Goal: Check status: Check status

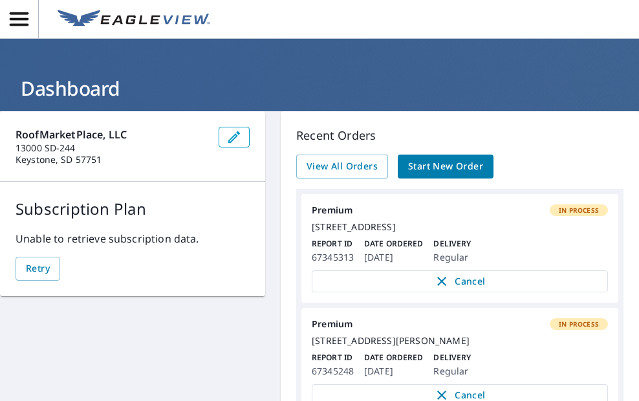
click at [14, 21] on icon "button" at bounding box center [19, 19] width 23 height 23
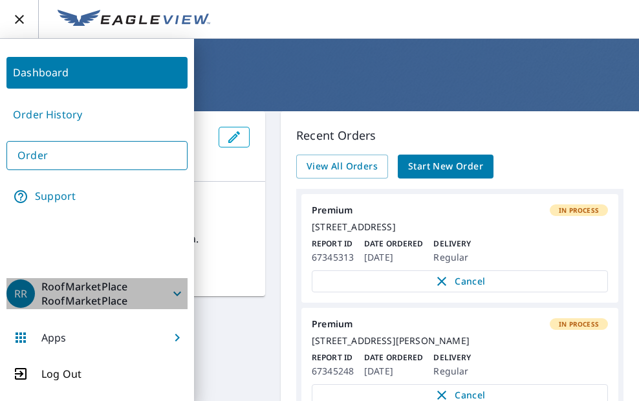
click at [172, 292] on icon "button" at bounding box center [177, 294] width 16 height 16
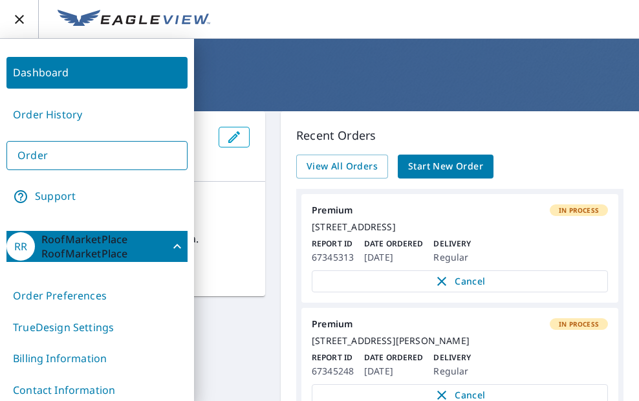
click at [46, 107] on link "Order History" at bounding box center [96, 115] width 181 height 32
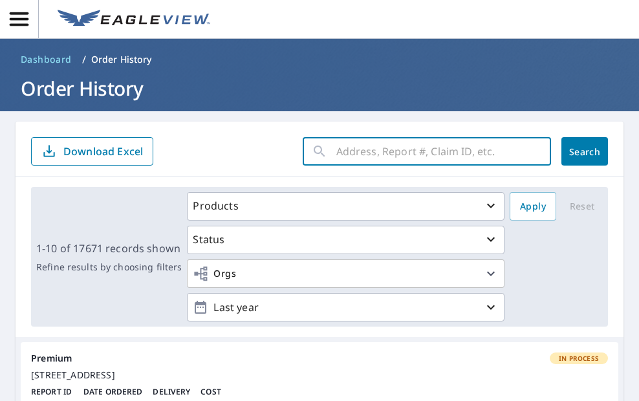
click at [358, 149] on input "text" at bounding box center [443, 151] width 215 height 36
paste input "250909-FWU23Z"
type input "250909-FWU23Z"
click at [572, 149] on span "Search" at bounding box center [585, 152] width 26 height 12
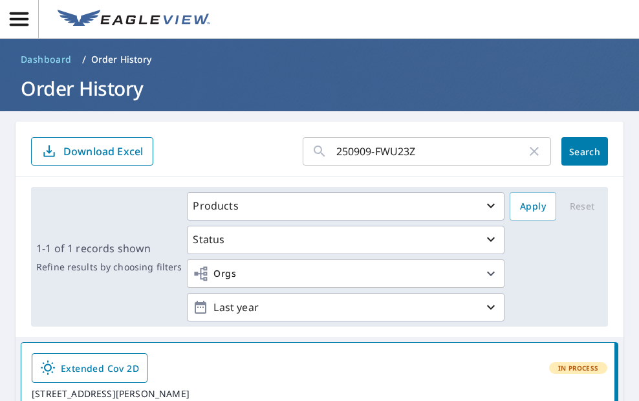
scroll to position [194, 0]
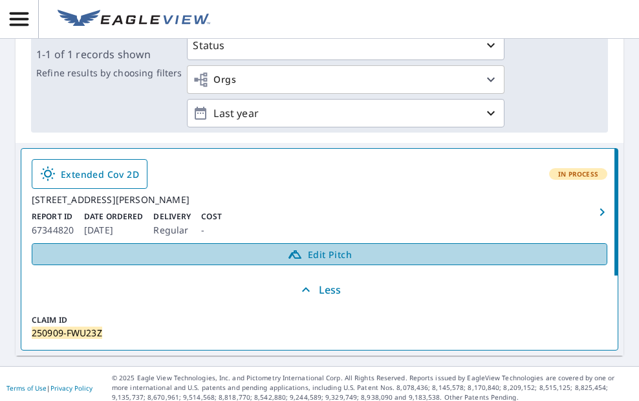
click at [320, 262] on span "Edit Pitch" at bounding box center [319, 254] width 559 height 16
